Goal: Transaction & Acquisition: Purchase product/service

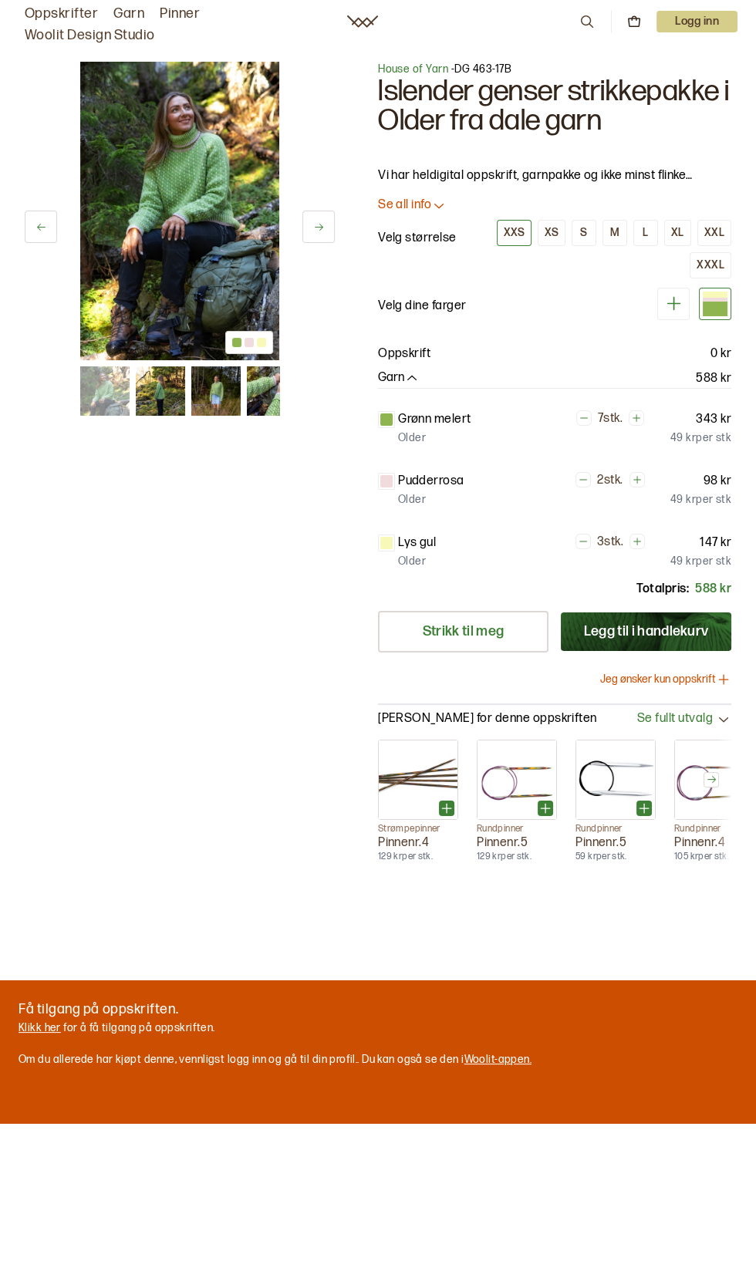
click at [268, 406] on img at bounding box center [271, 390] width 49 height 49
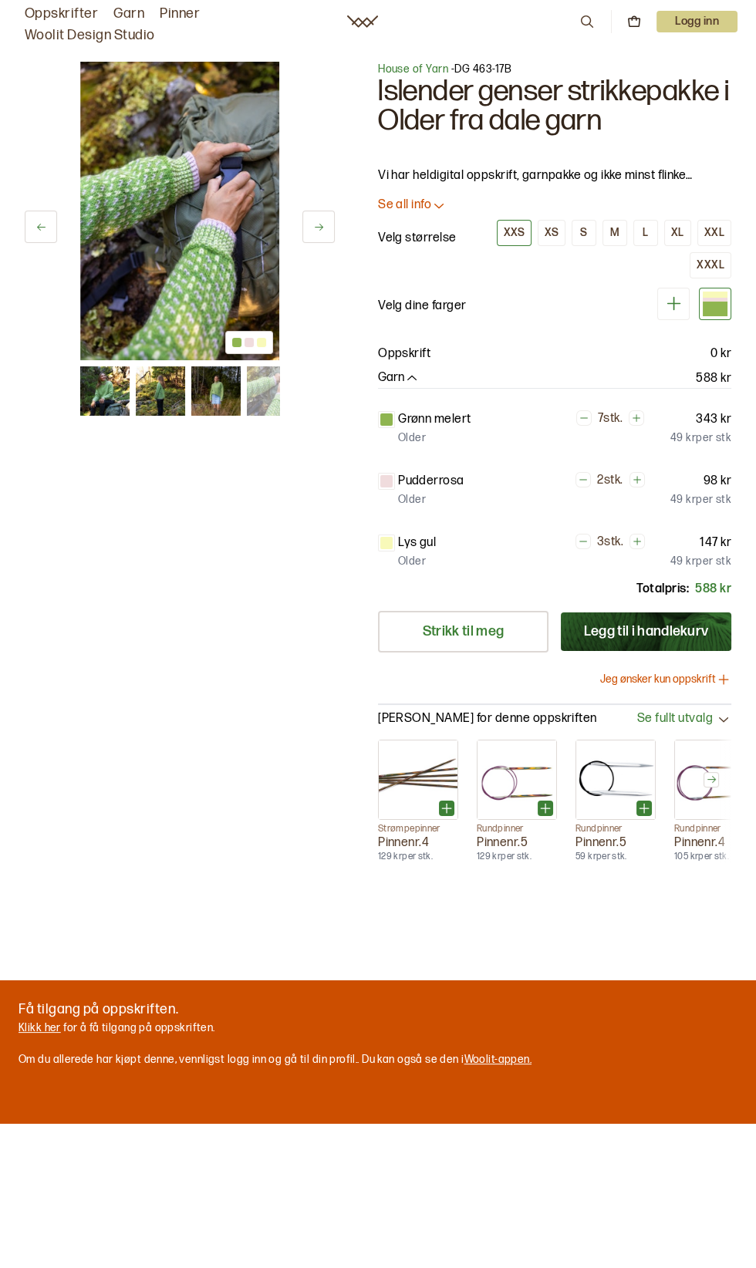
click at [204, 412] on img at bounding box center [215, 390] width 49 height 49
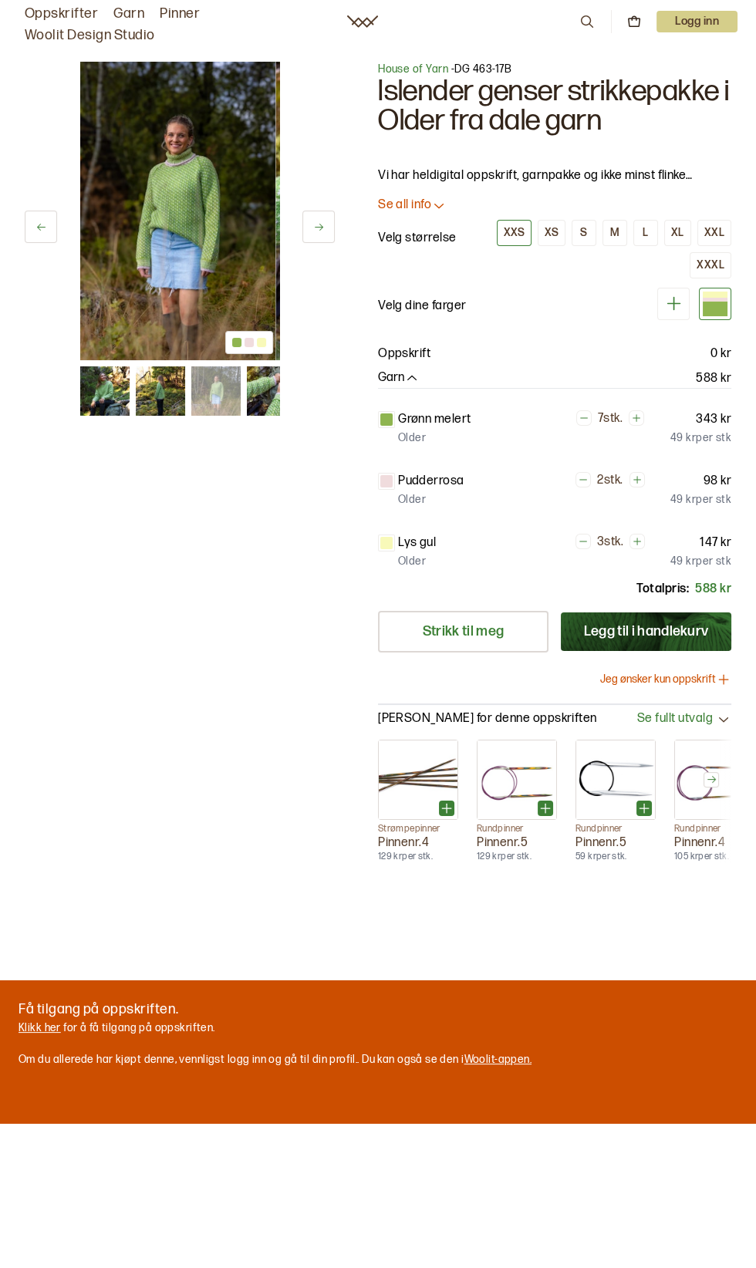
click at [175, 405] on img at bounding box center [160, 390] width 49 height 49
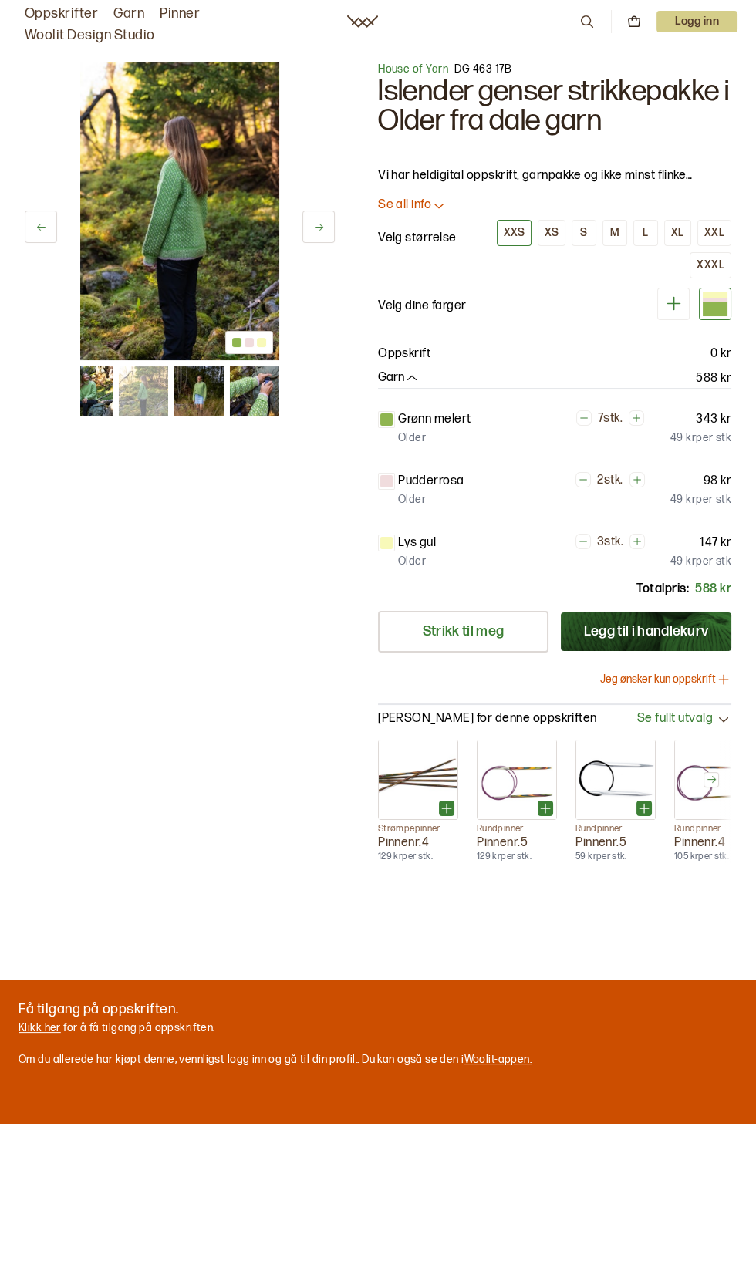
click at [204, 407] on img at bounding box center [198, 390] width 49 height 49
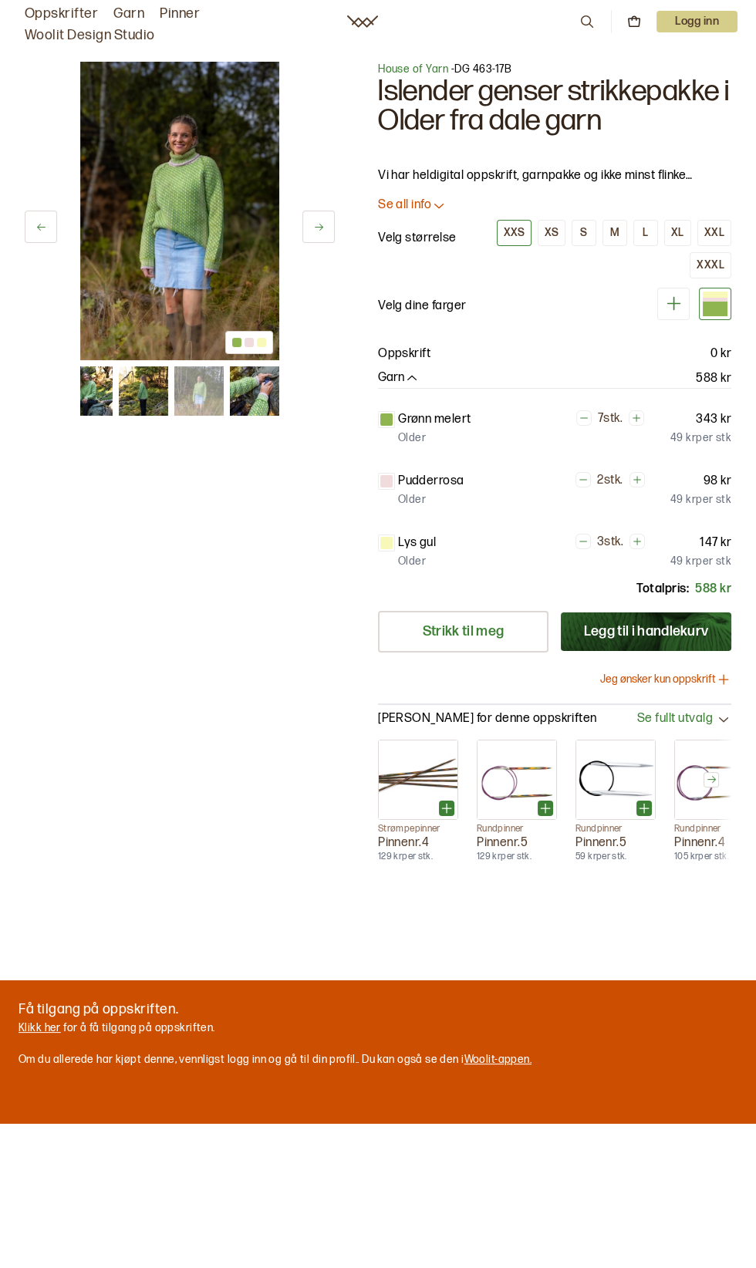
click at [205, 299] on img at bounding box center [179, 211] width 199 height 299
click at [200, 241] on img at bounding box center [179, 211] width 199 height 299
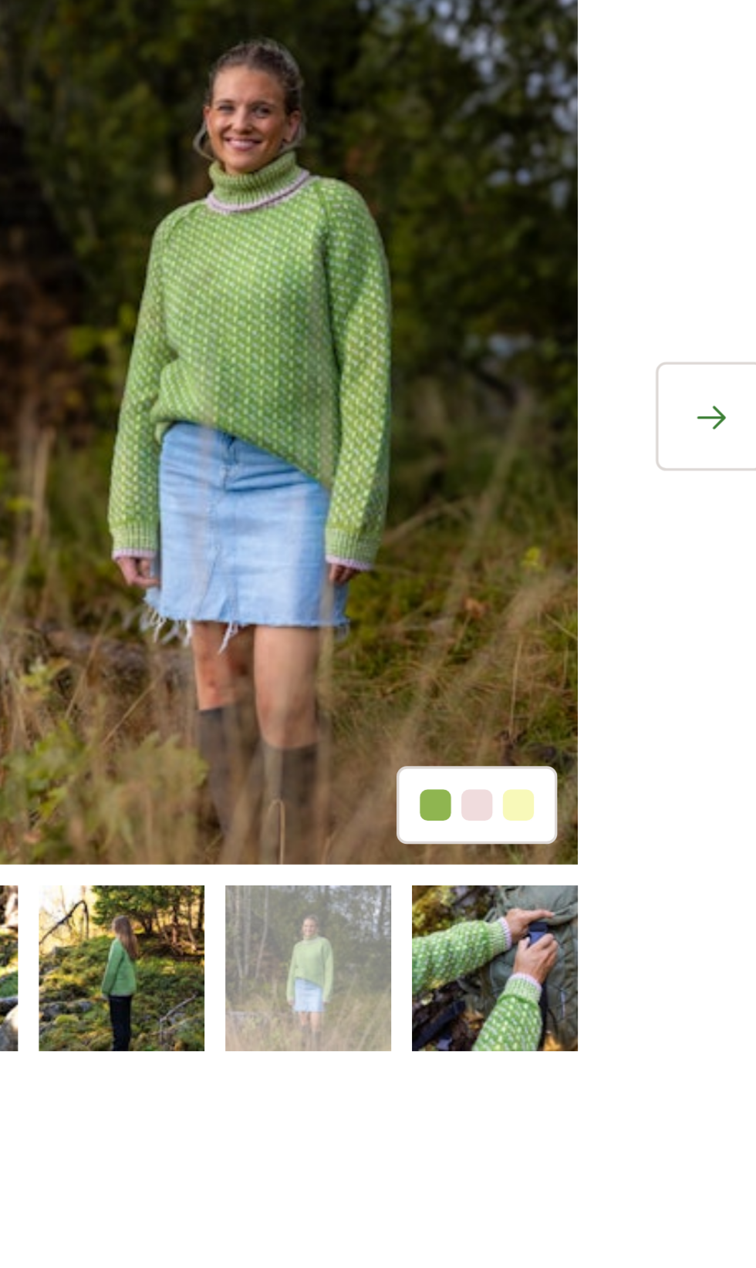
click at [312, 228] on button at bounding box center [318, 227] width 32 height 32
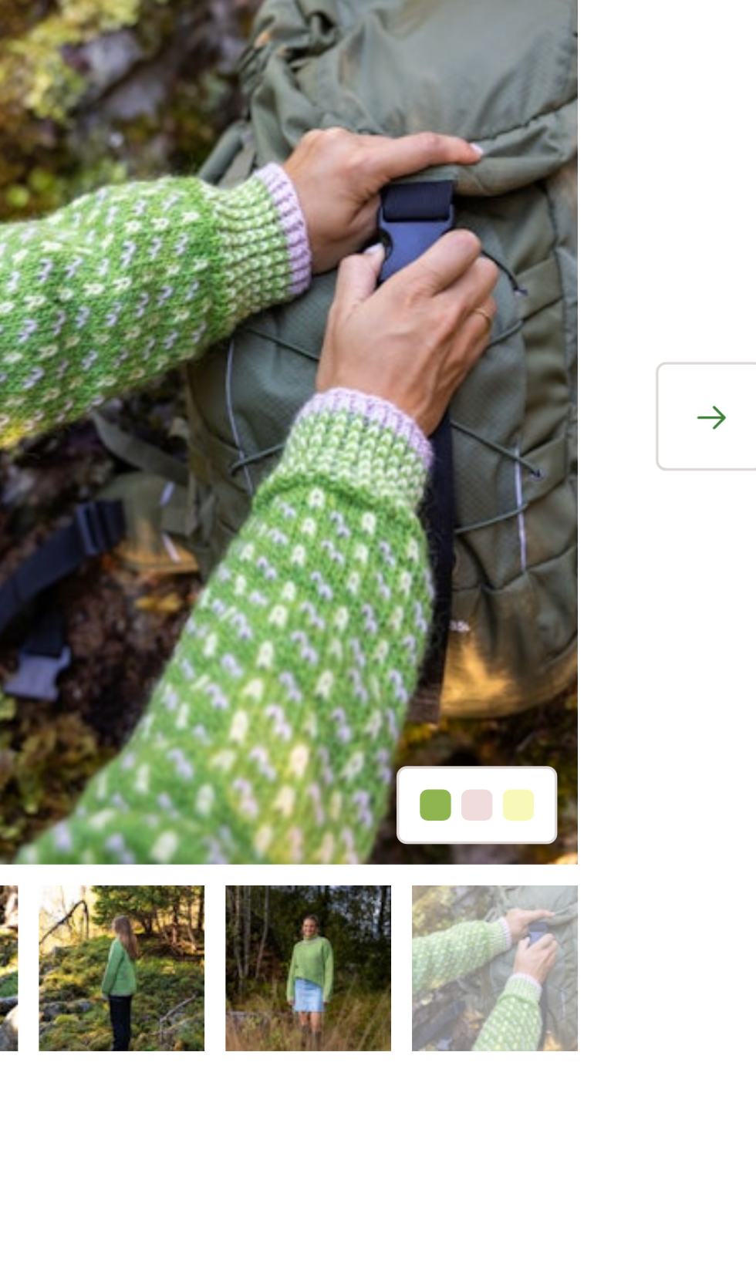
click at [315, 228] on icon at bounding box center [319, 227] width 12 height 12
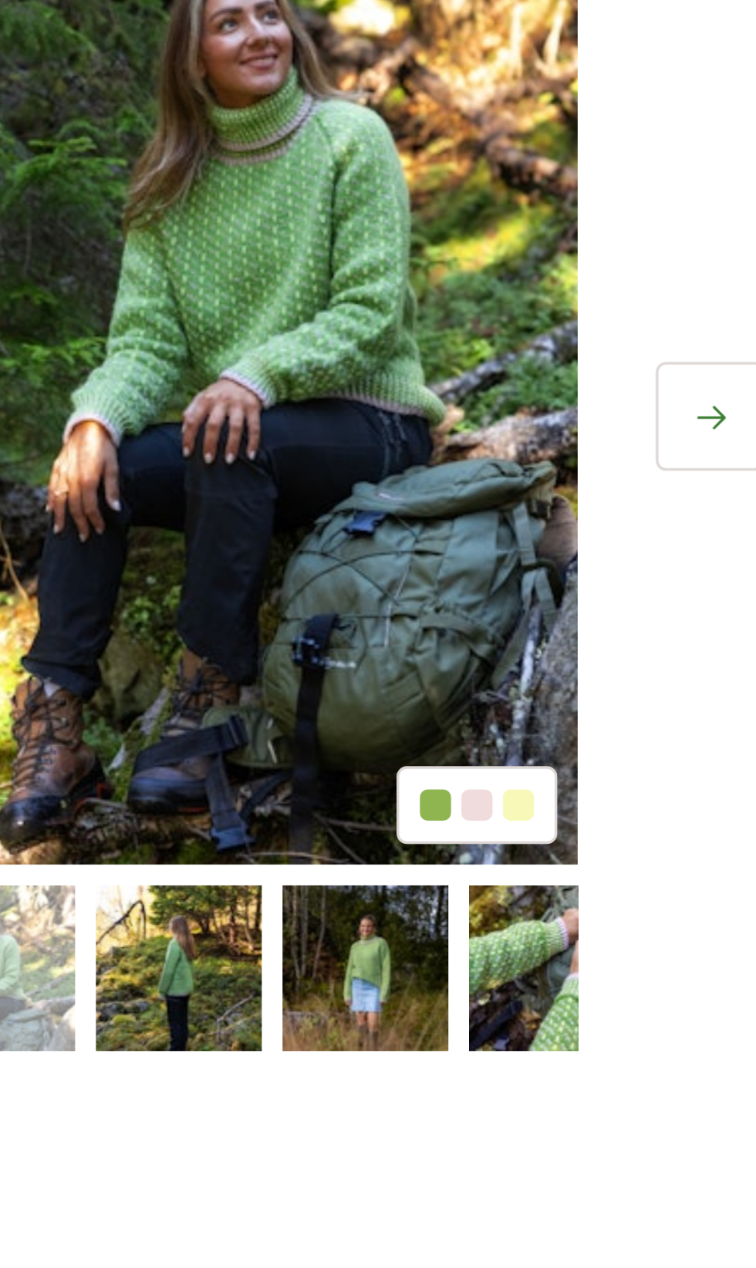
click at [316, 229] on icon at bounding box center [319, 227] width 12 height 12
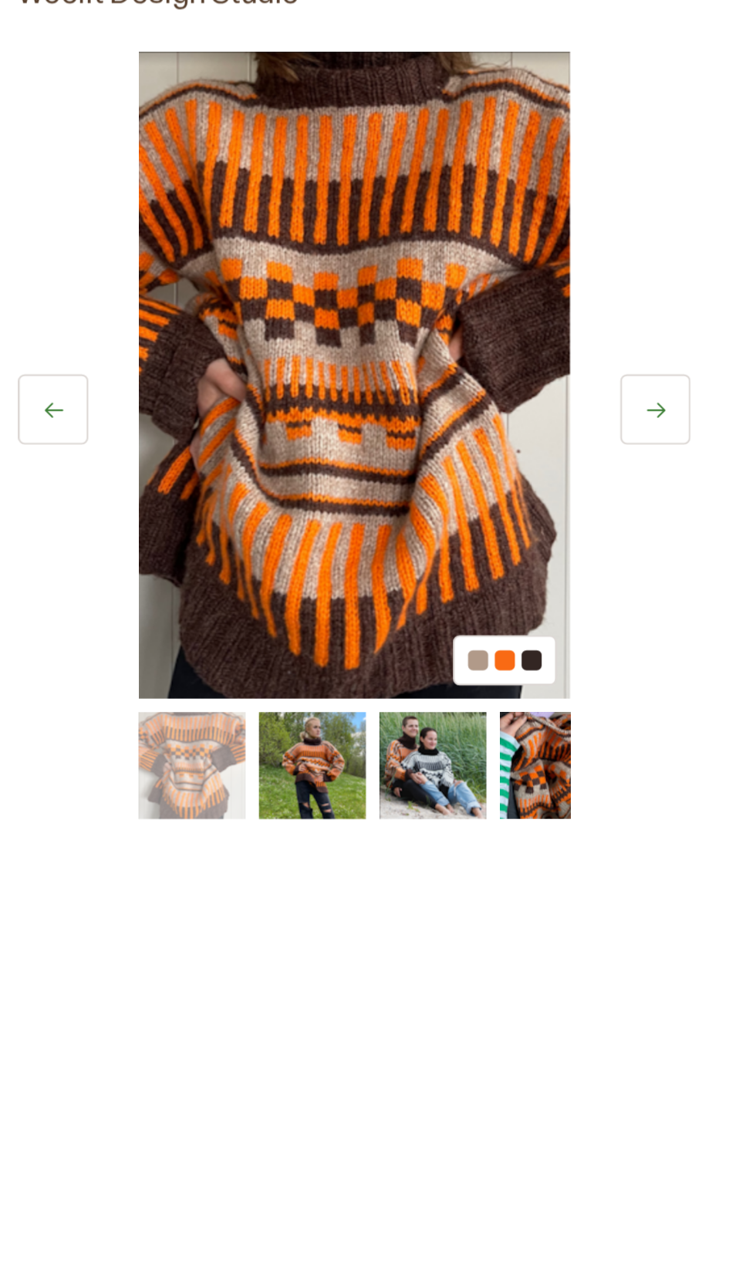
scroll to position [33, 0]
click at [326, 226] on button at bounding box center [318, 227] width 32 height 32
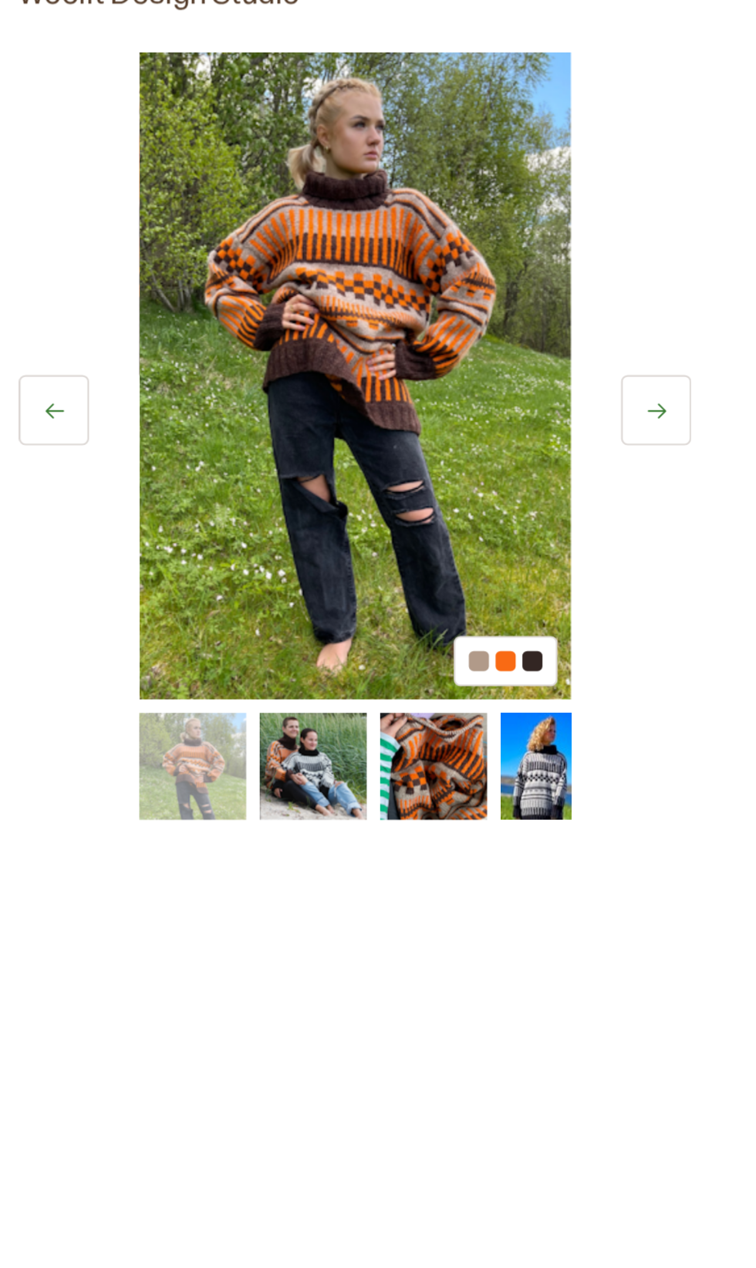
click at [322, 230] on icon at bounding box center [319, 227] width 12 height 12
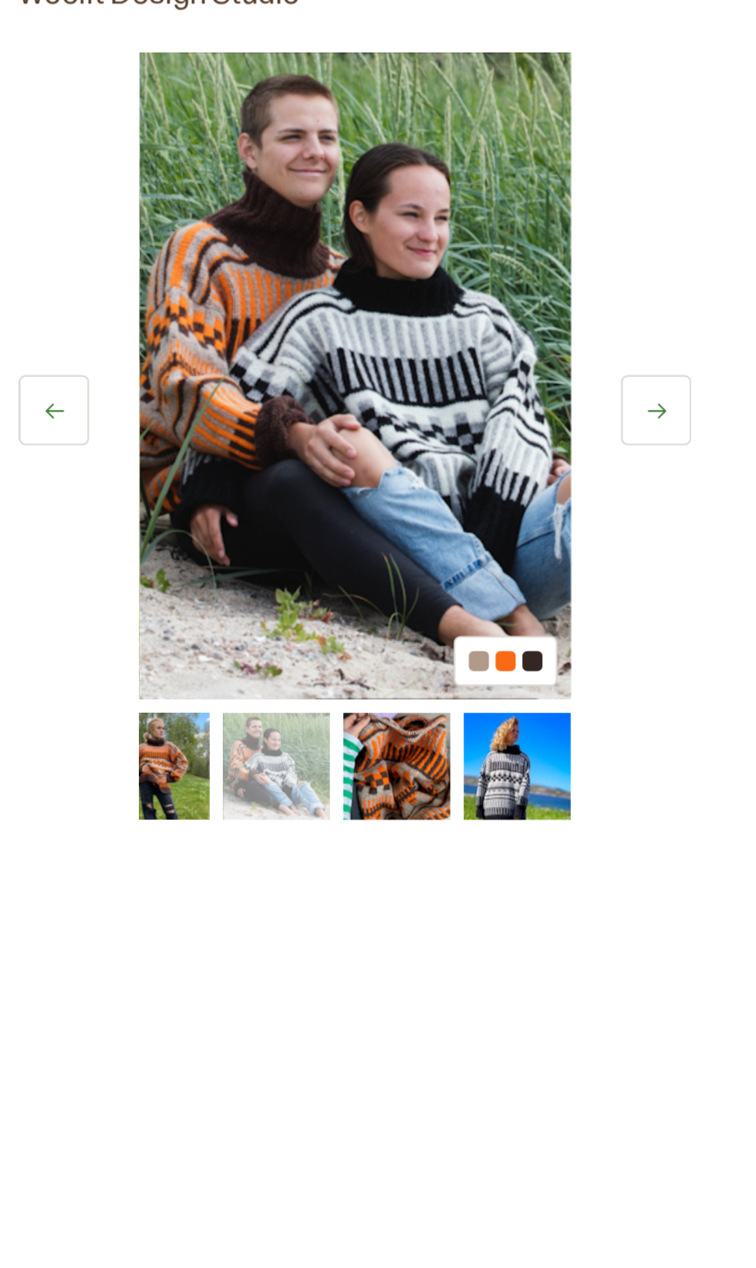
click at [328, 224] on button at bounding box center [318, 227] width 32 height 32
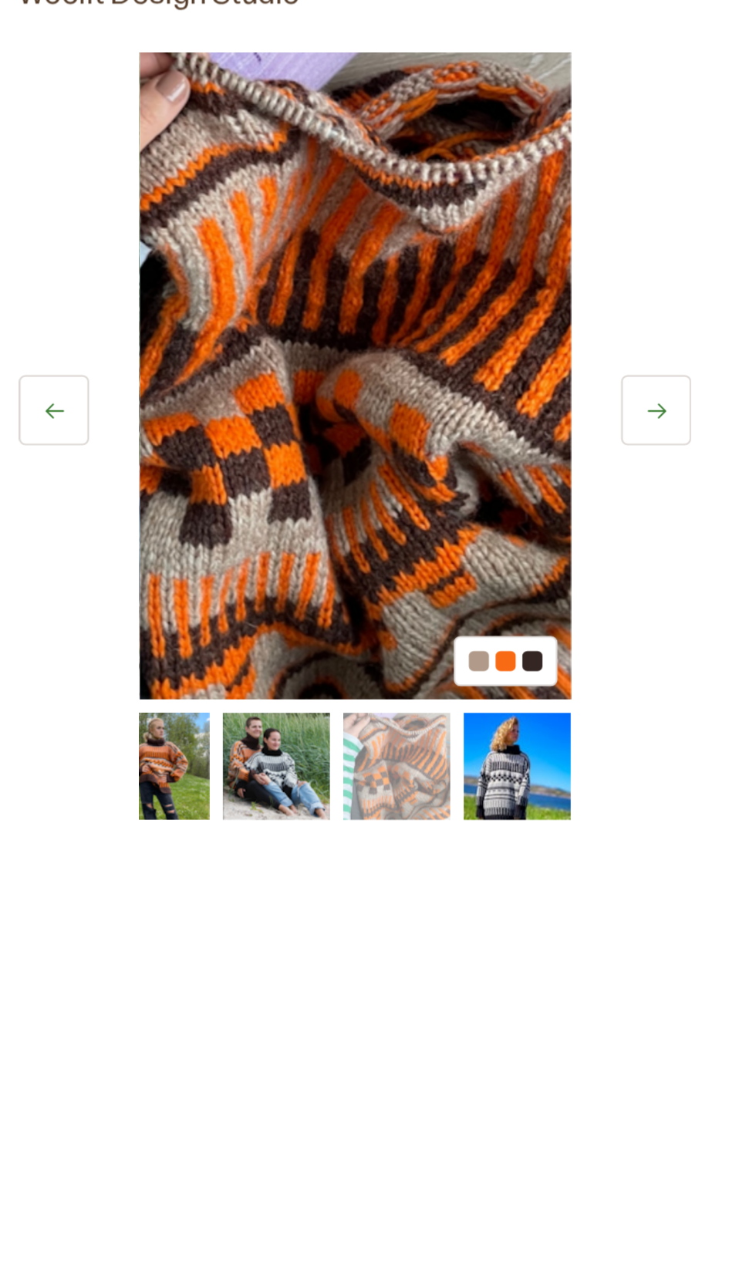
click at [330, 228] on button at bounding box center [318, 227] width 32 height 32
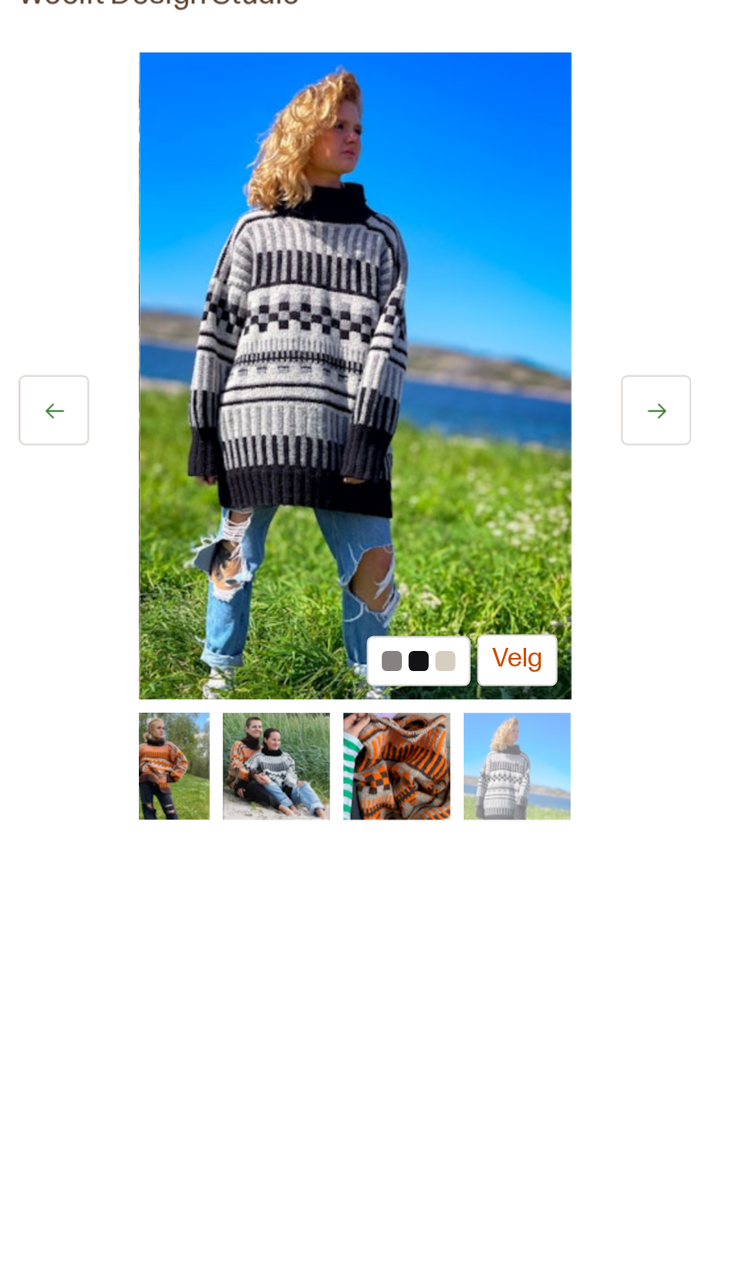
click at [333, 224] on button at bounding box center [318, 227] width 32 height 32
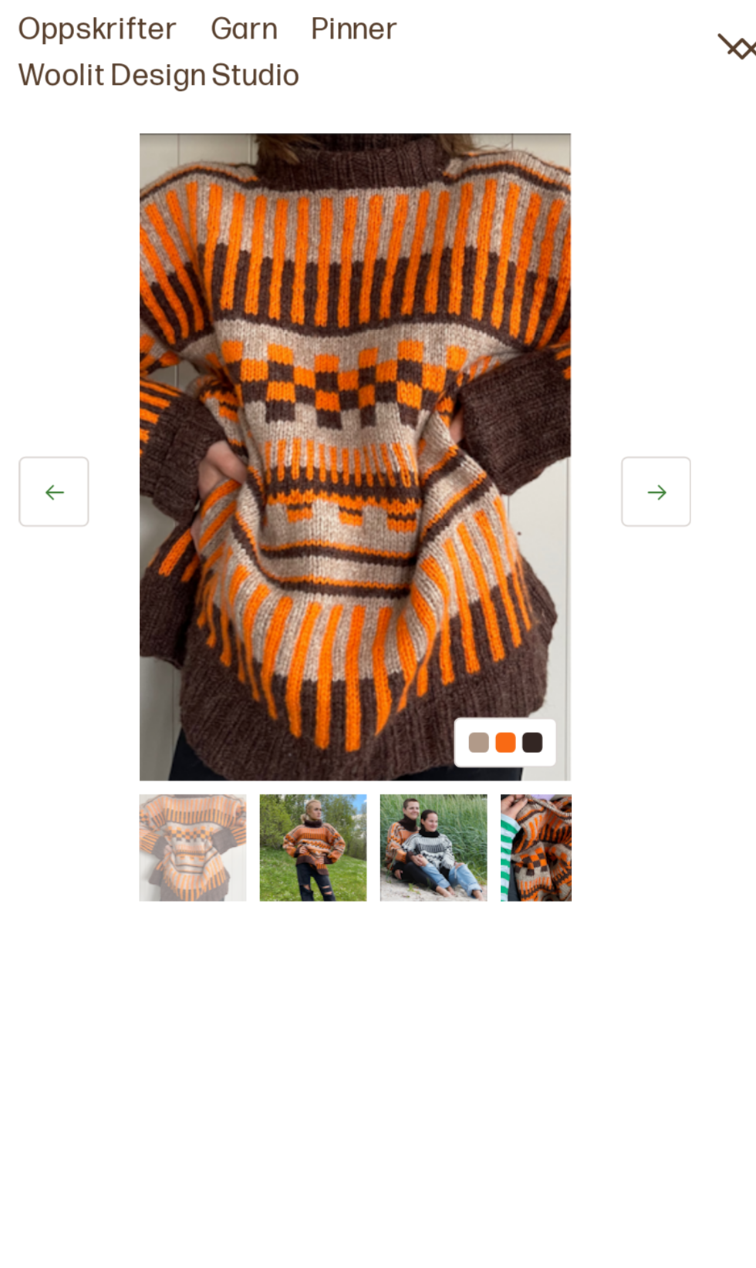
scroll to position [0, 0]
click at [166, 406] on img at bounding box center [160, 390] width 49 height 49
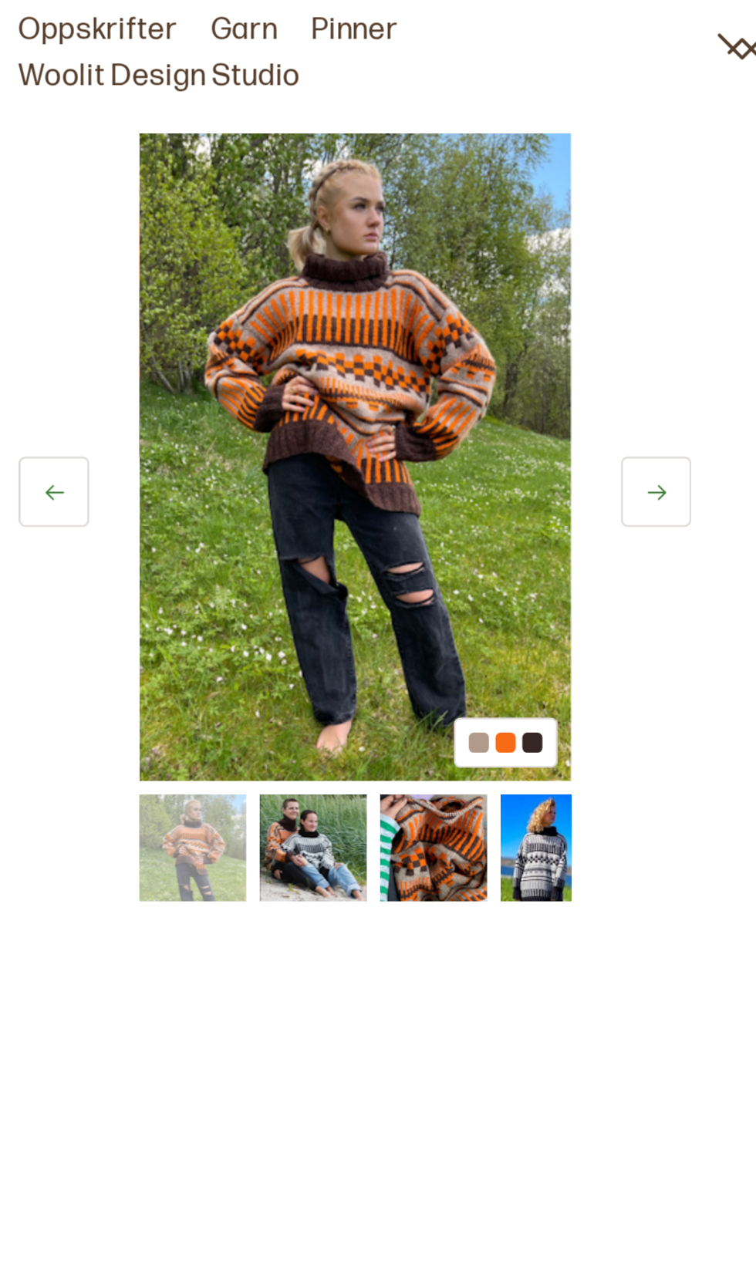
click at [120, 400] on img at bounding box center [104, 390] width 49 height 49
click at [116, 395] on img at bounding box center [104, 390] width 49 height 49
click at [34, 242] on button at bounding box center [41, 227] width 32 height 32
